Goal: Transaction & Acquisition: Purchase product/service

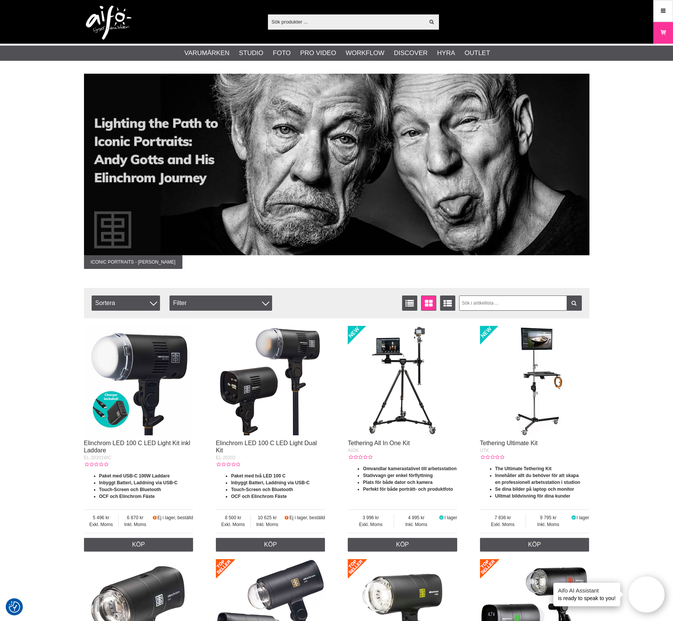
click at [653, 11] on div "Visa alla Artiklar Kategorier av artiklar Din sökning på gav inga träffar. Var …" at bounding box center [336, 22] width 673 height 44
click at [656, 9] on link "Meny" at bounding box center [662, 11] width 19 height 18
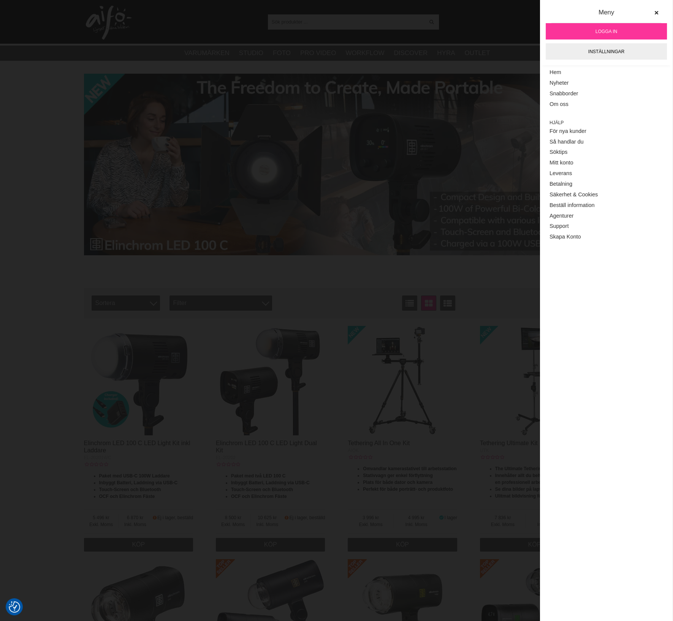
click at [611, 30] on span "Logga in" at bounding box center [606, 31] width 22 height 7
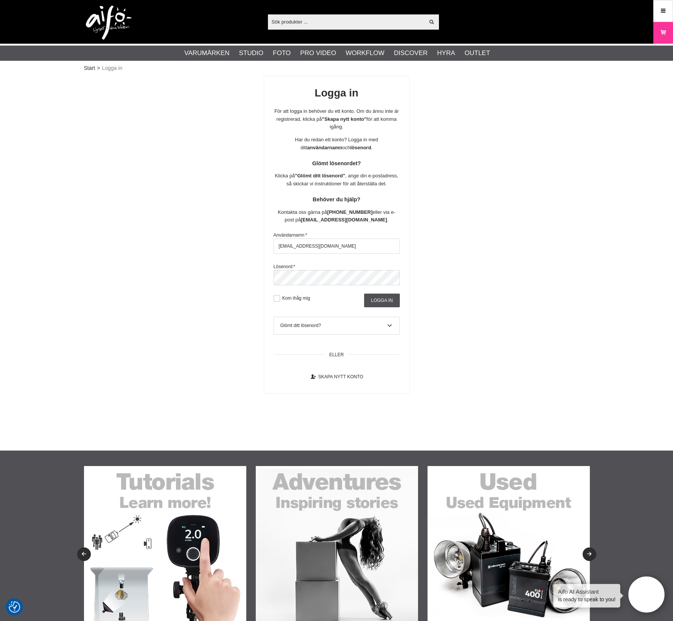
drag, startPoint x: 232, startPoint y: 254, endPoint x: 222, endPoint y: 258, distance: 10.4
click at [197, 252] on div "Logga in För att logga in behöver du ett konto. Om du ännu inte är registrerad,…" at bounding box center [336, 235] width 505 height 318
type input "aifo@fotoc.dk"
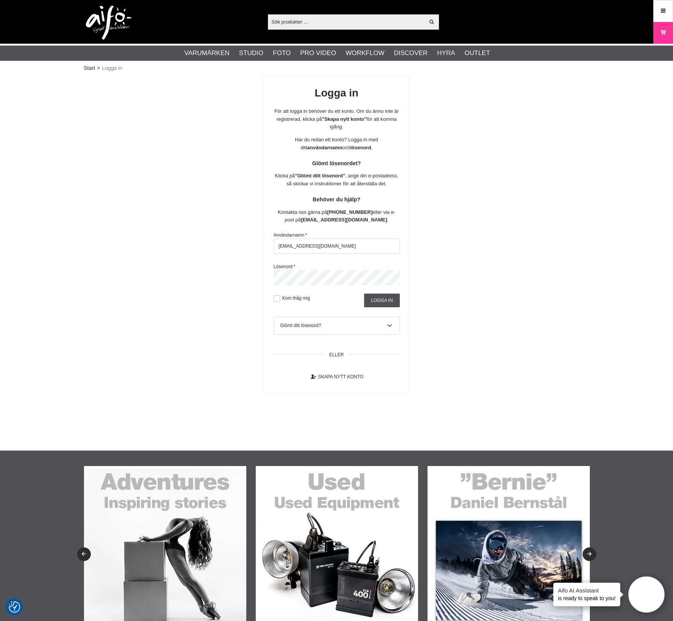
click at [134, 278] on div "Logga in För att logga in behöver du ett konto. Om du ännu inte är registrerad,…" at bounding box center [336, 235] width 505 height 318
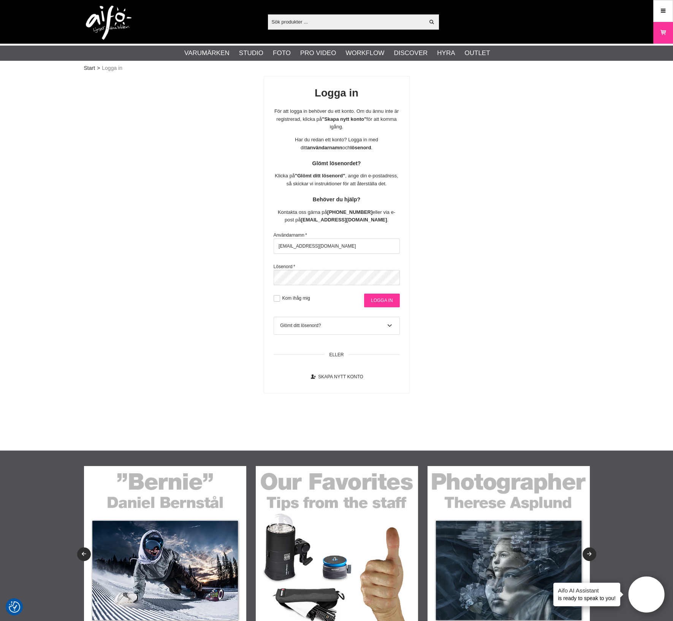
click at [380, 305] on input "Logga in" at bounding box center [381, 301] width 35 height 14
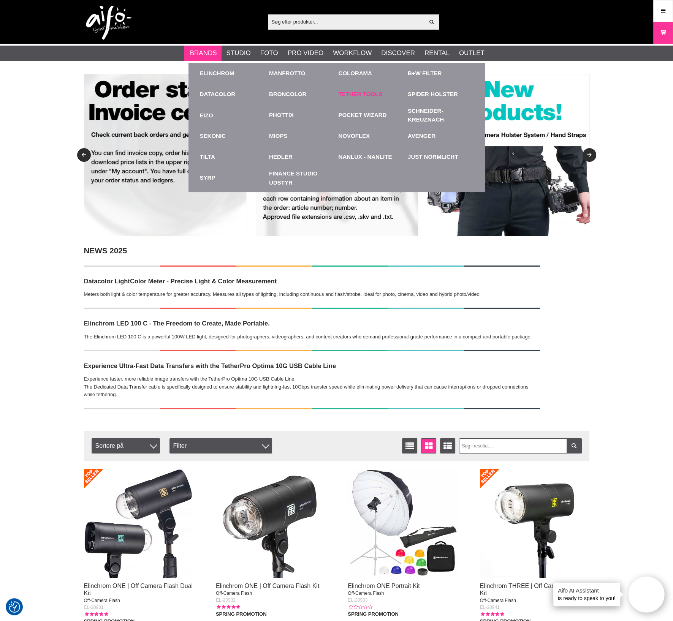
click at [365, 94] on link "Tether Tools" at bounding box center [360, 94] width 44 height 9
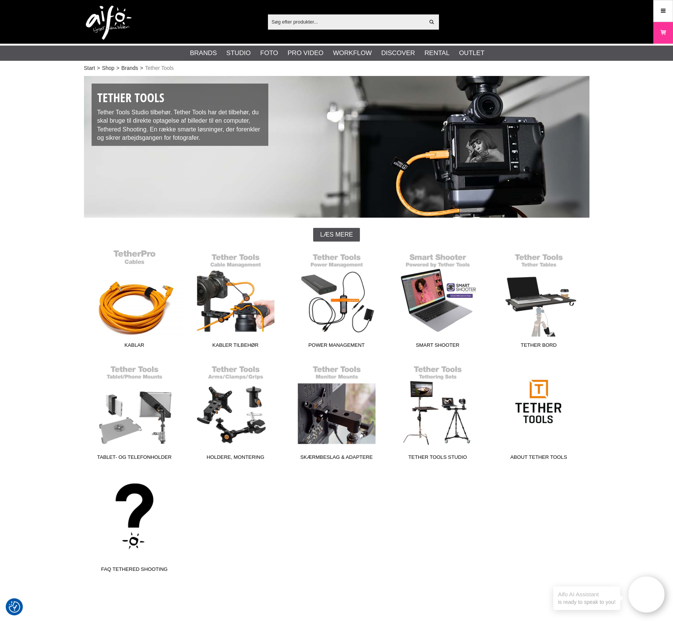
click at [142, 311] on link "Kablar" at bounding box center [134, 300] width 101 height 103
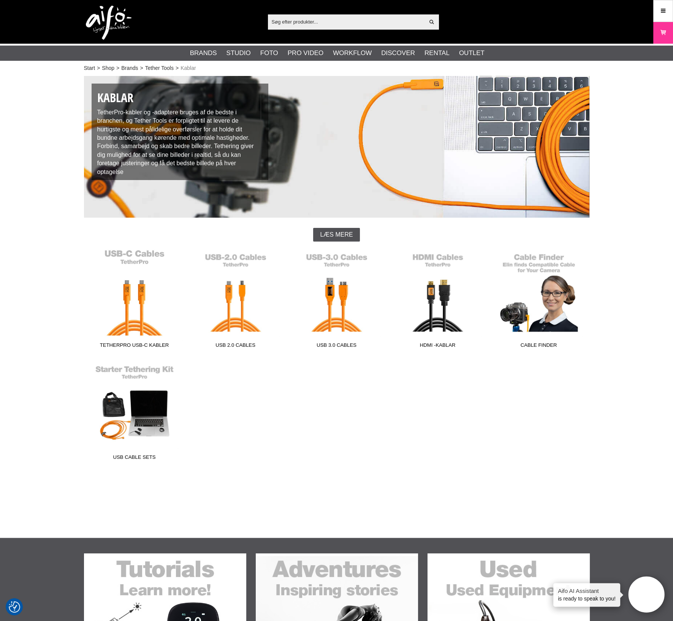
click at [139, 303] on link "TetherPro USB-C Kabler" at bounding box center [134, 300] width 101 height 103
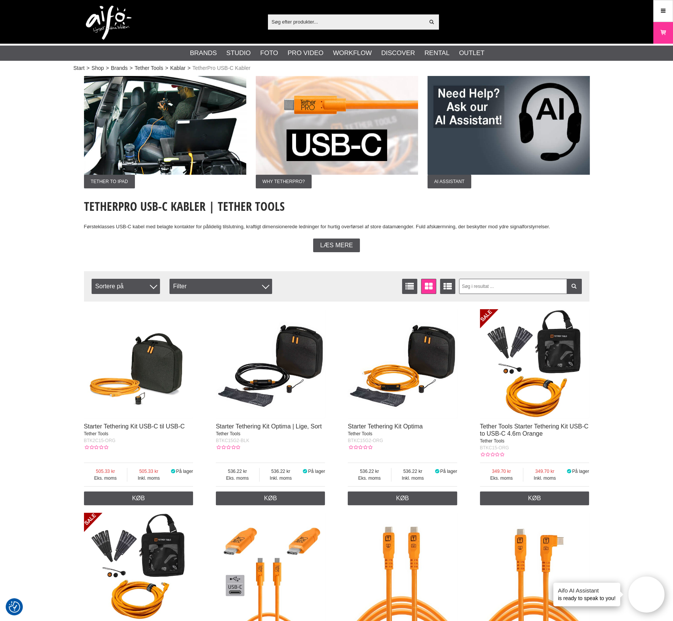
click at [131, 443] on div "BTK2C15-ORG" at bounding box center [138, 440] width 109 height 7
click at [151, 388] on img at bounding box center [138, 363] width 109 height 109
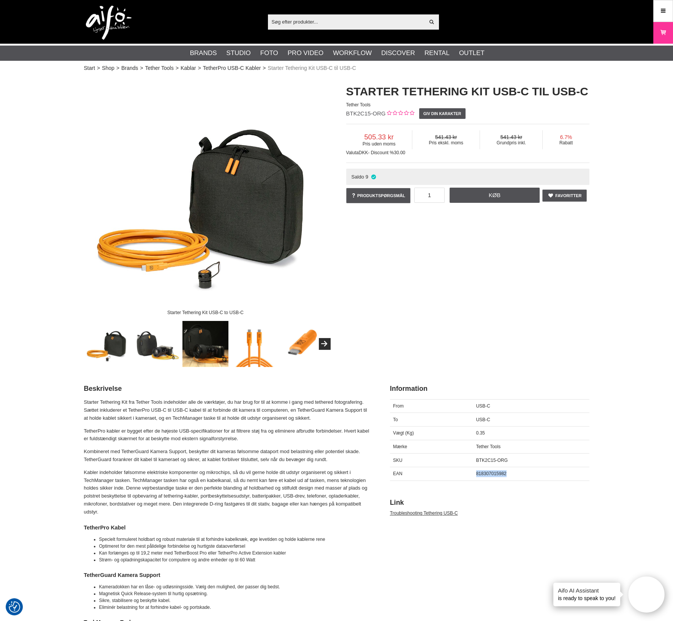
drag, startPoint x: 520, startPoint y: 472, endPoint x: 470, endPoint y: 471, distance: 49.8
click at [470, 471] on div "EAN 818307015982" at bounding box center [489, 474] width 199 height 14
copy div "818307015982"
click at [299, 20] on input "text" at bounding box center [346, 21] width 157 height 11
paste input "818307015982"
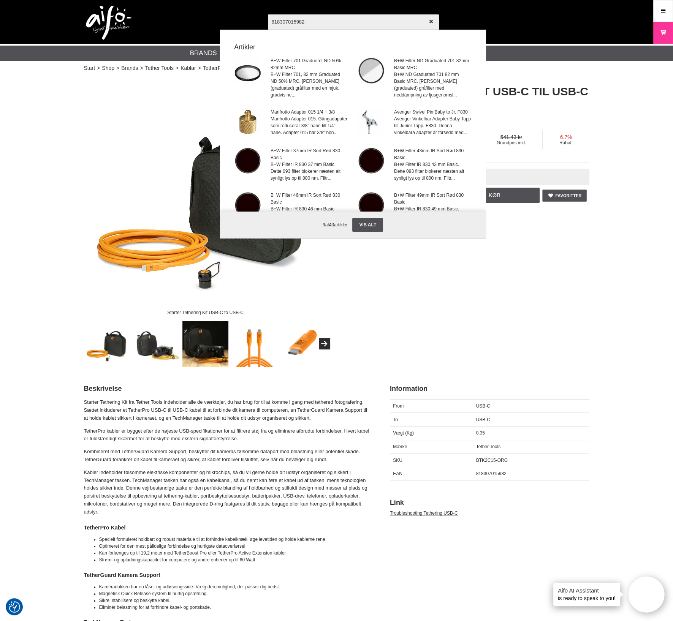
type input "818307015982"
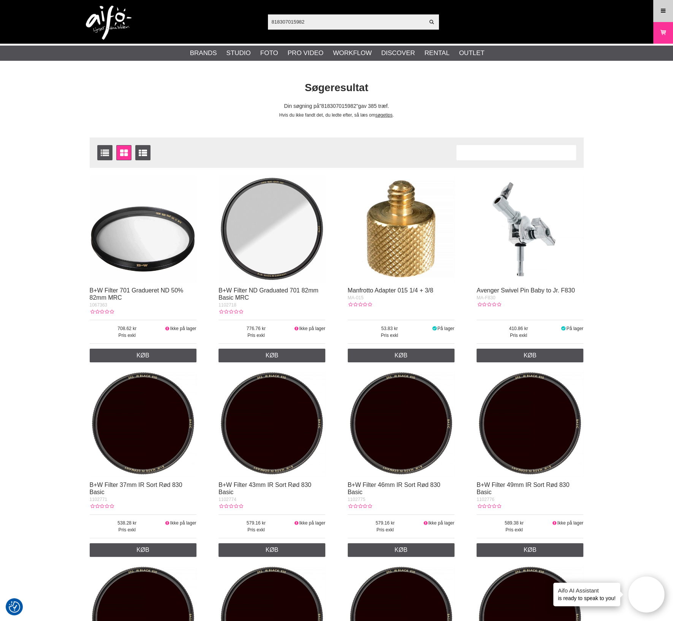
click at [666, 17] on link "Meny" at bounding box center [662, 11] width 19 height 18
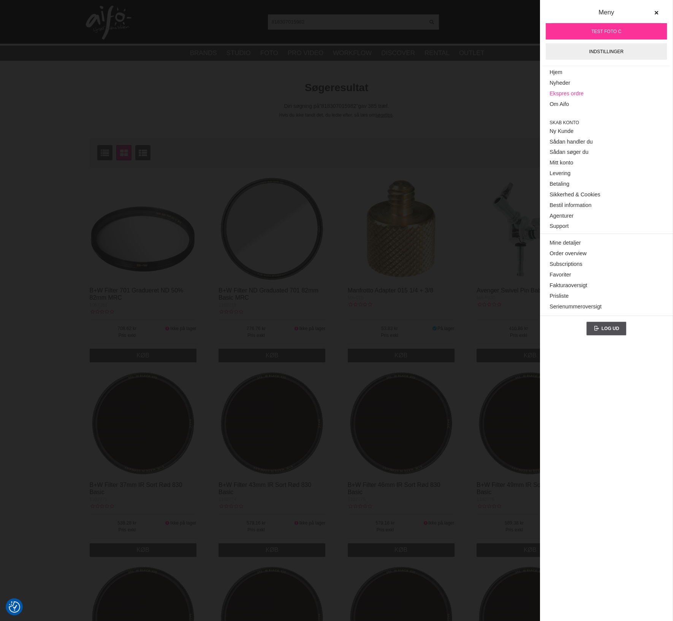
click at [576, 92] on link "Ekspres ordre" at bounding box center [606, 94] width 114 height 11
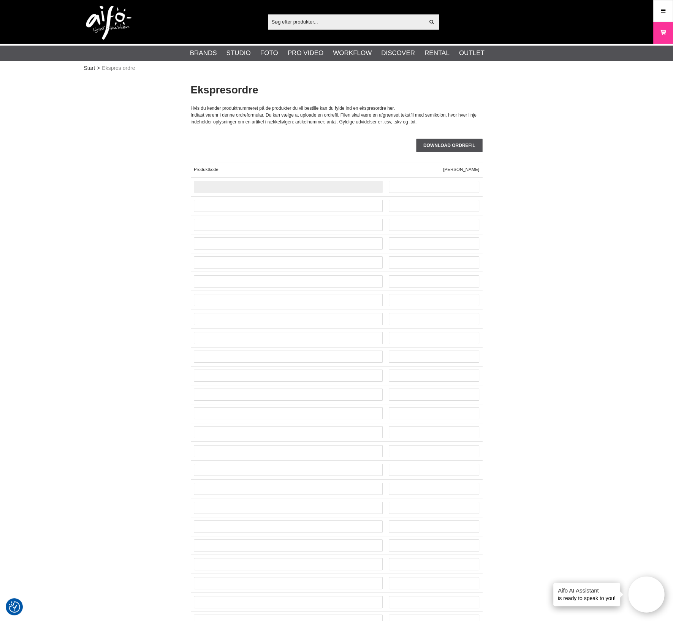
click at [259, 188] on input "text" at bounding box center [288, 187] width 189 height 12
paste input "818307015982"
click at [209, 188] on input "818307015982" at bounding box center [288, 187] width 189 height 12
type input "818307015982"
click at [88, 66] on link "Start" at bounding box center [89, 68] width 11 height 8
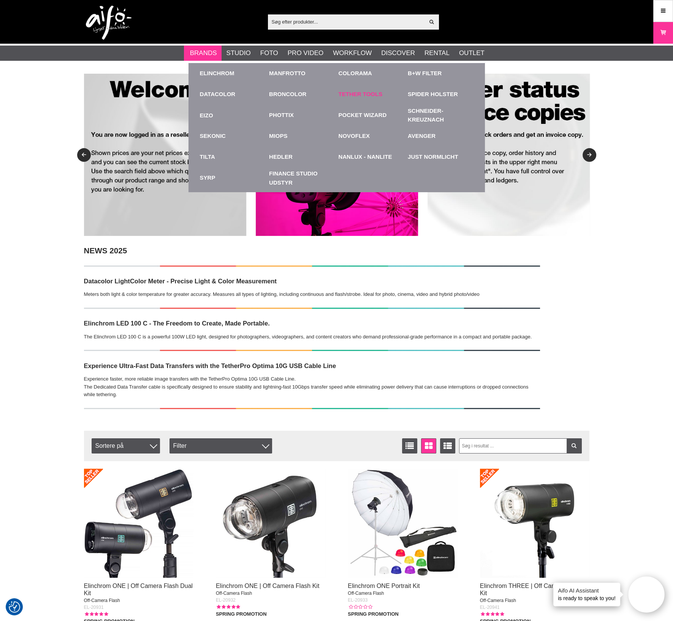
click at [346, 94] on link "Tether Tools" at bounding box center [360, 94] width 44 height 9
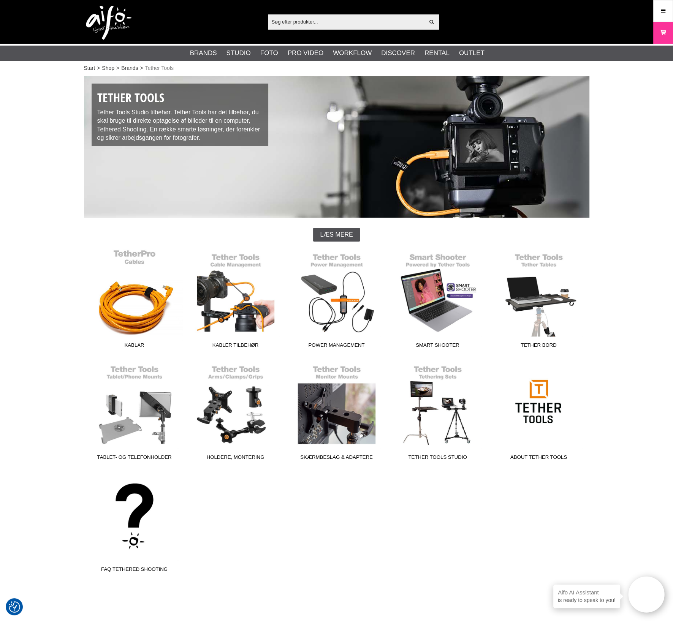
click at [150, 322] on link "Kablar" at bounding box center [134, 300] width 101 height 103
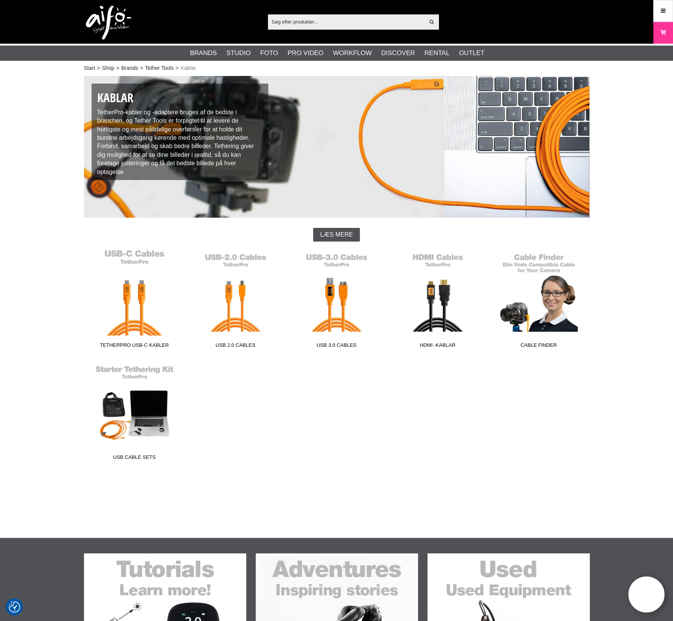
click at [154, 328] on link "TetherPro USB-C Kabler" at bounding box center [134, 300] width 101 height 103
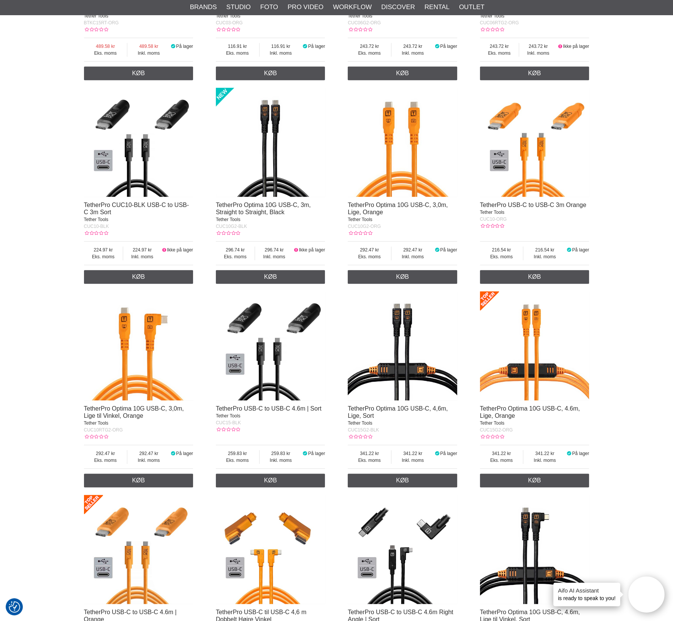
scroll to position [712, 0]
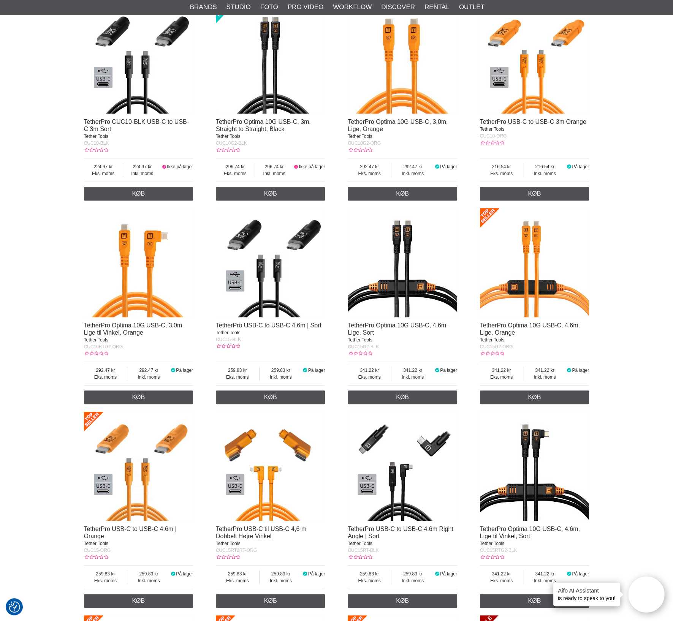
click at [528, 302] on img at bounding box center [534, 262] width 109 height 109
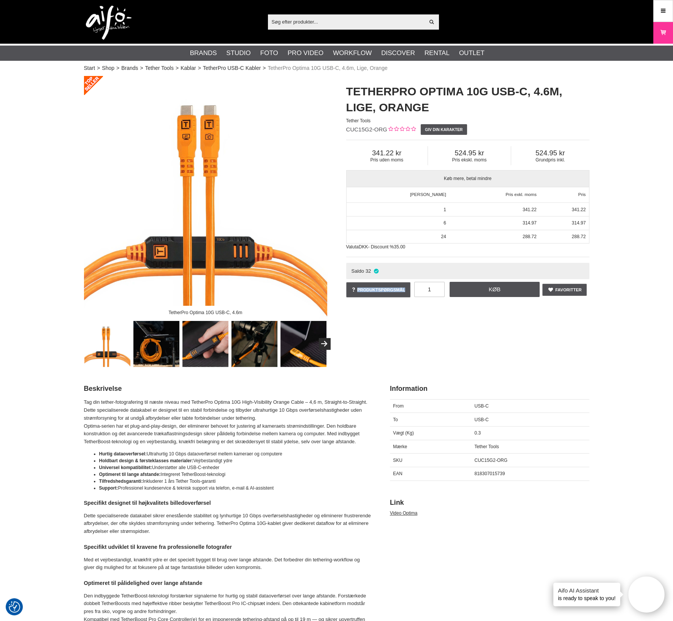
drag, startPoint x: 409, startPoint y: 291, endPoint x: 431, endPoint y: 290, distance: 22.1
click at [431, 290] on div "Favoritter Produktspørgsmål 1 Køb TetherPro Optima 10G USB-C, 4.6m, Lige, Orang…" at bounding box center [467, 291] width 243 height 22
type input "6"
click at [522, 288] on link "Køb" at bounding box center [494, 289] width 90 height 15
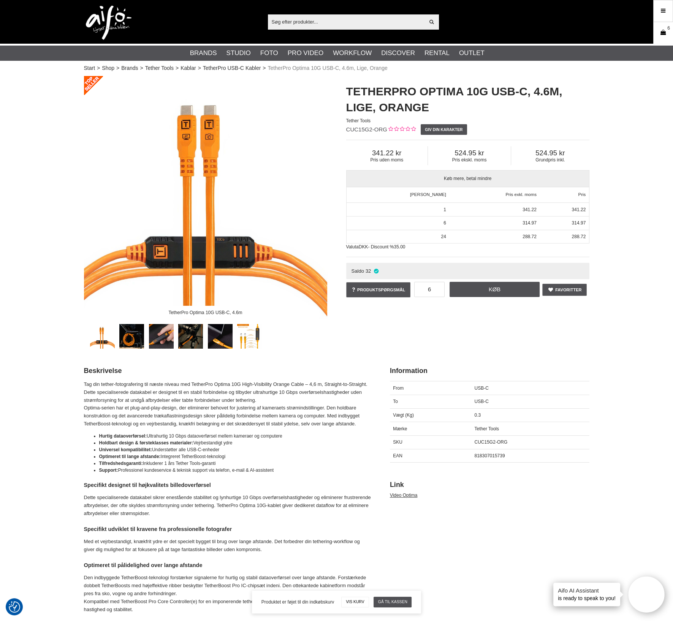
click at [662, 36] on icon at bounding box center [663, 32] width 8 height 8
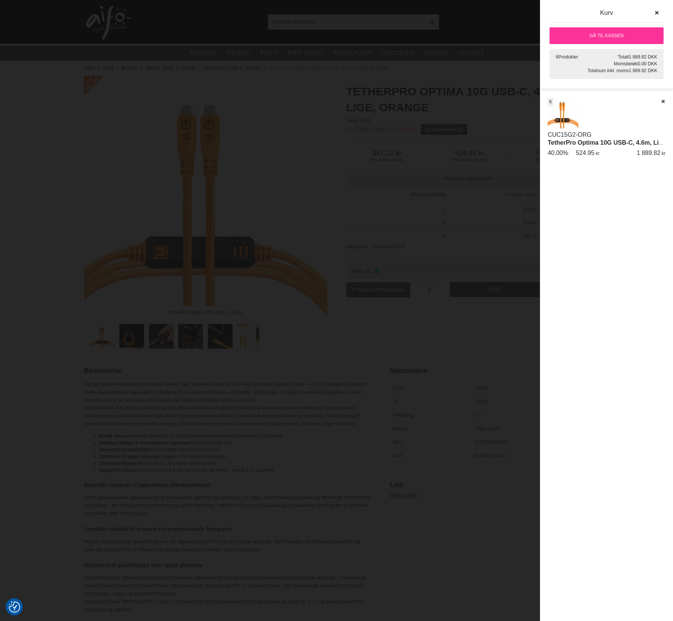
click at [612, 37] on link "Gå til kassen" at bounding box center [606, 35] width 114 height 17
